Goal: Task Accomplishment & Management: Manage account settings

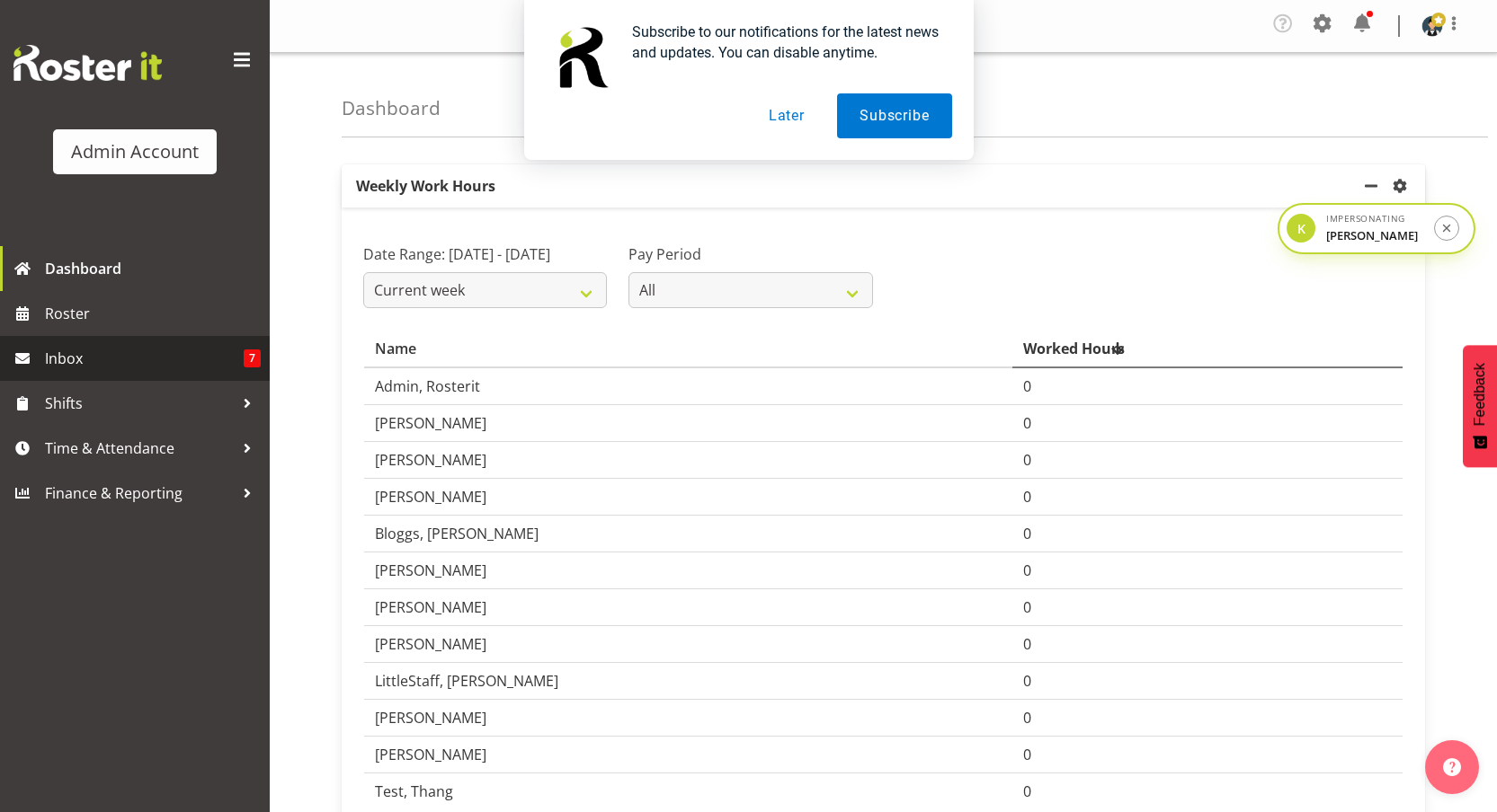
click at [78, 358] on span "Inbox" at bounding box center [144, 358] width 199 height 27
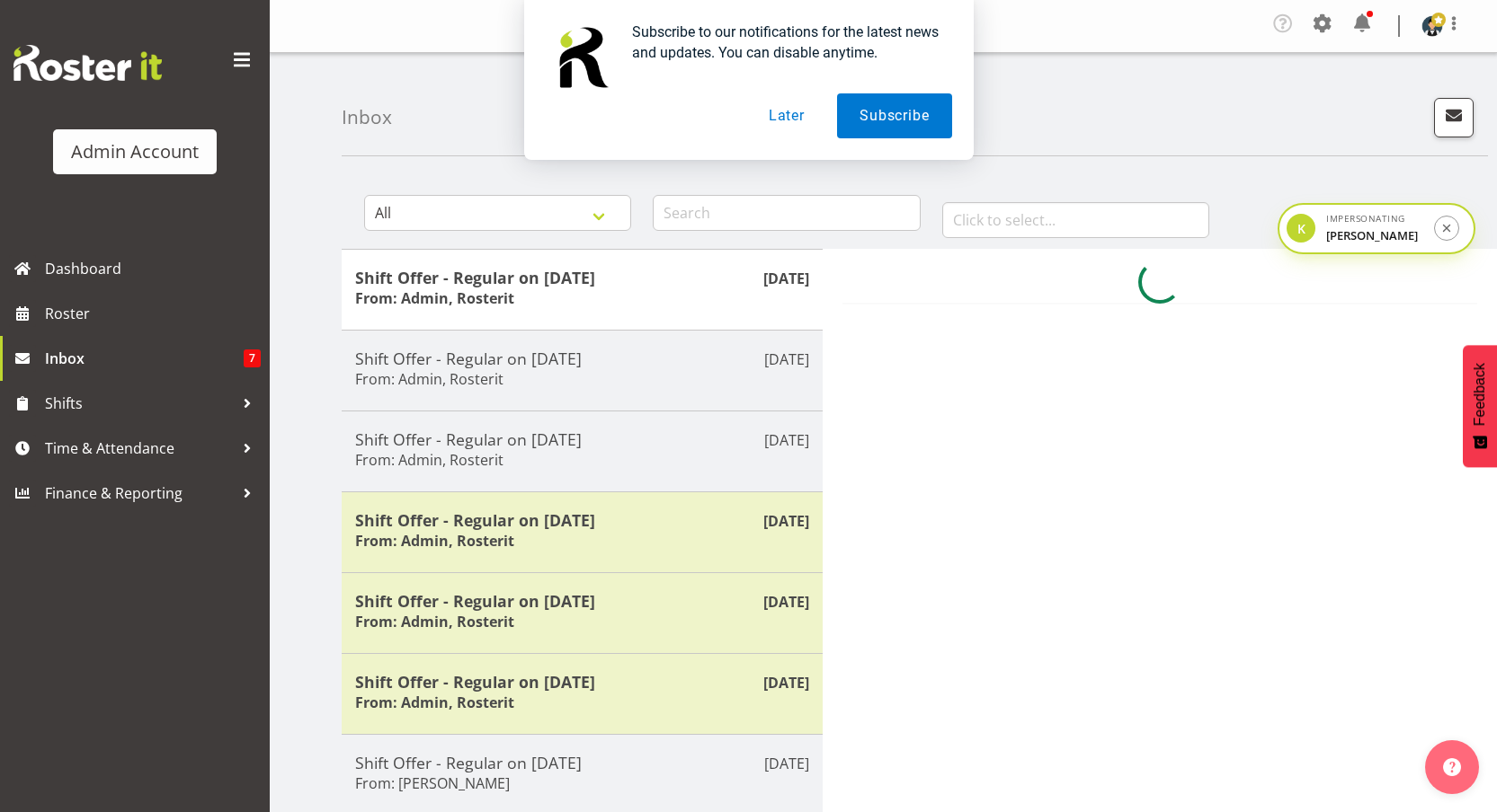
click at [787, 117] on button "Later" at bounding box center [787, 116] width 81 height 45
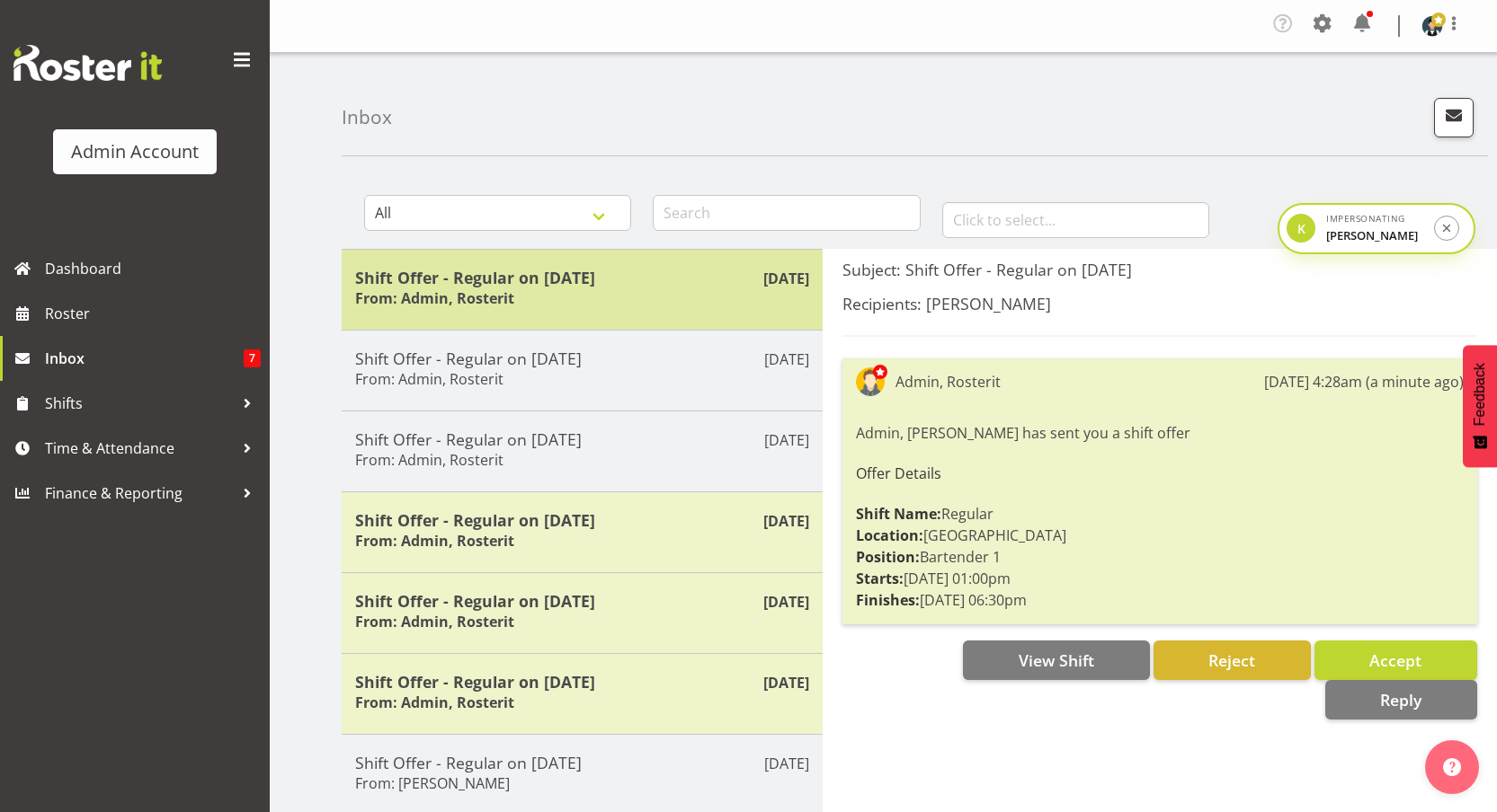
click at [594, 269] on h5 "Shift Offer - Regular on 19/09/25" at bounding box center [582, 277] width 454 height 19
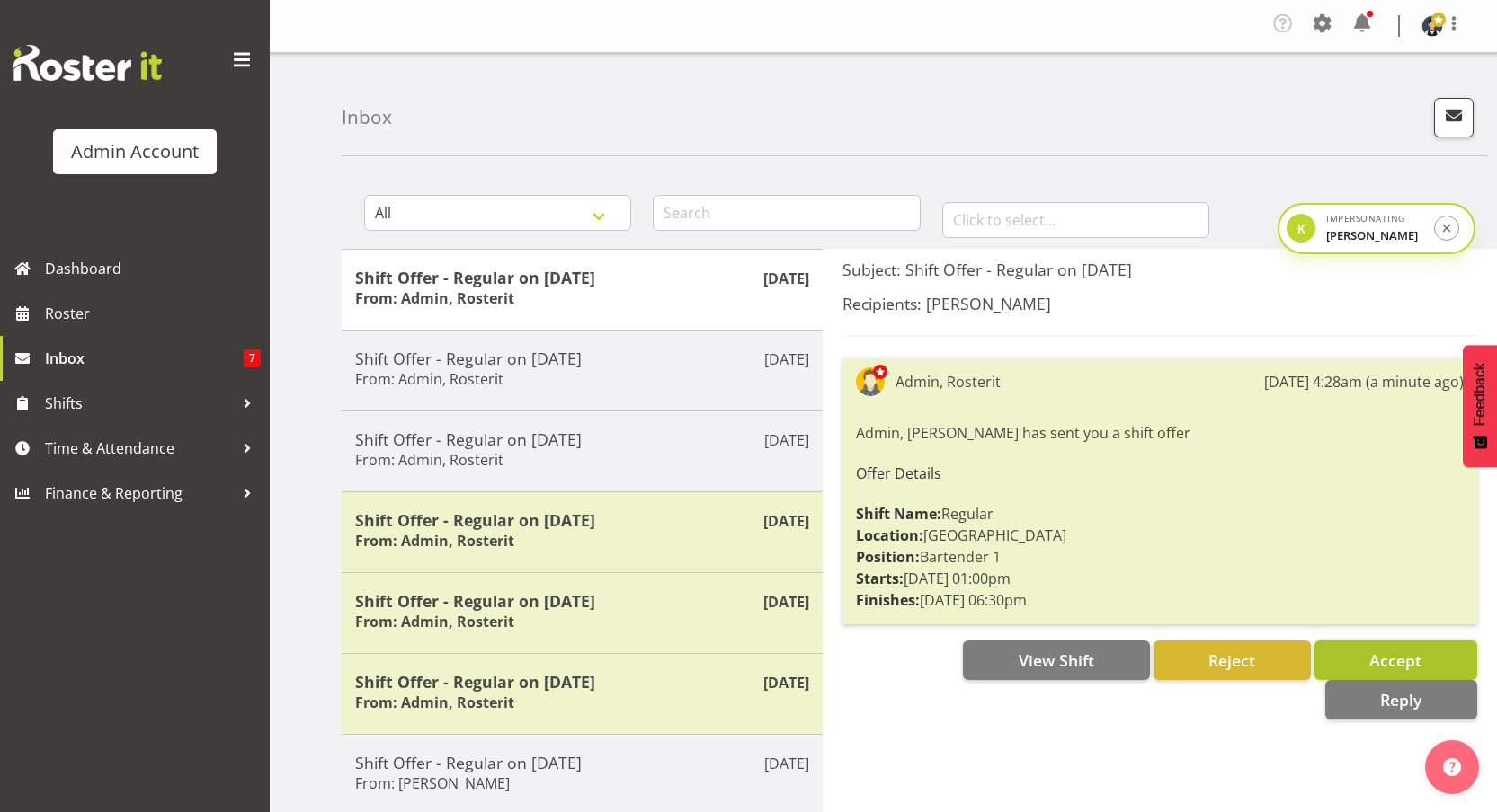
click at [1434, 648] on button "Accept" at bounding box center [1395, 660] width 163 height 40
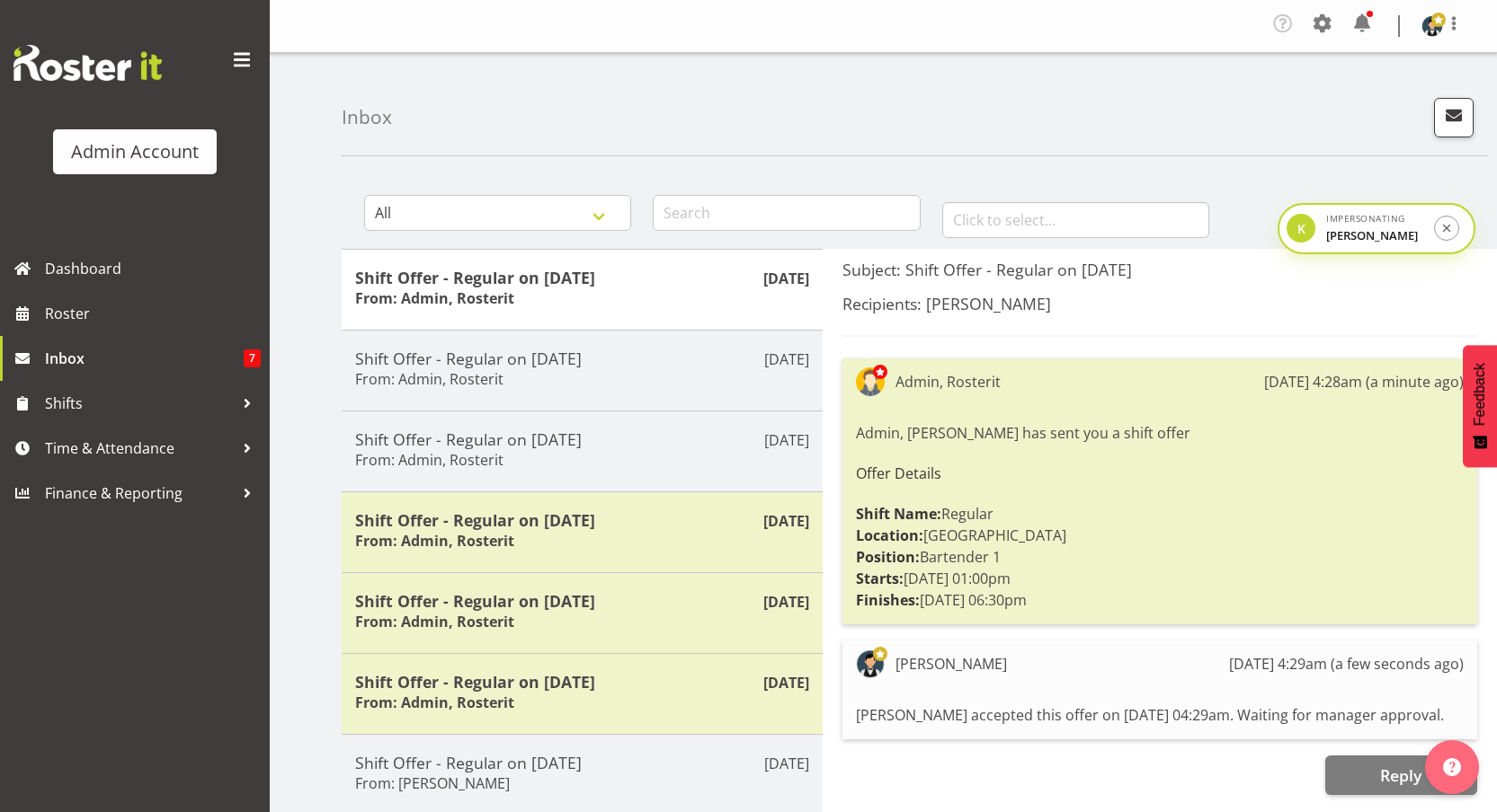
click at [1083, 86] on div "Inbox" at bounding box center [915, 105] width 1146 height 103
click at [1454, 233] on button "submit" at bounding box center [1445, 228] width 26 height 26
